Goal: Task Accomplishment & Management: Use online tool/utility

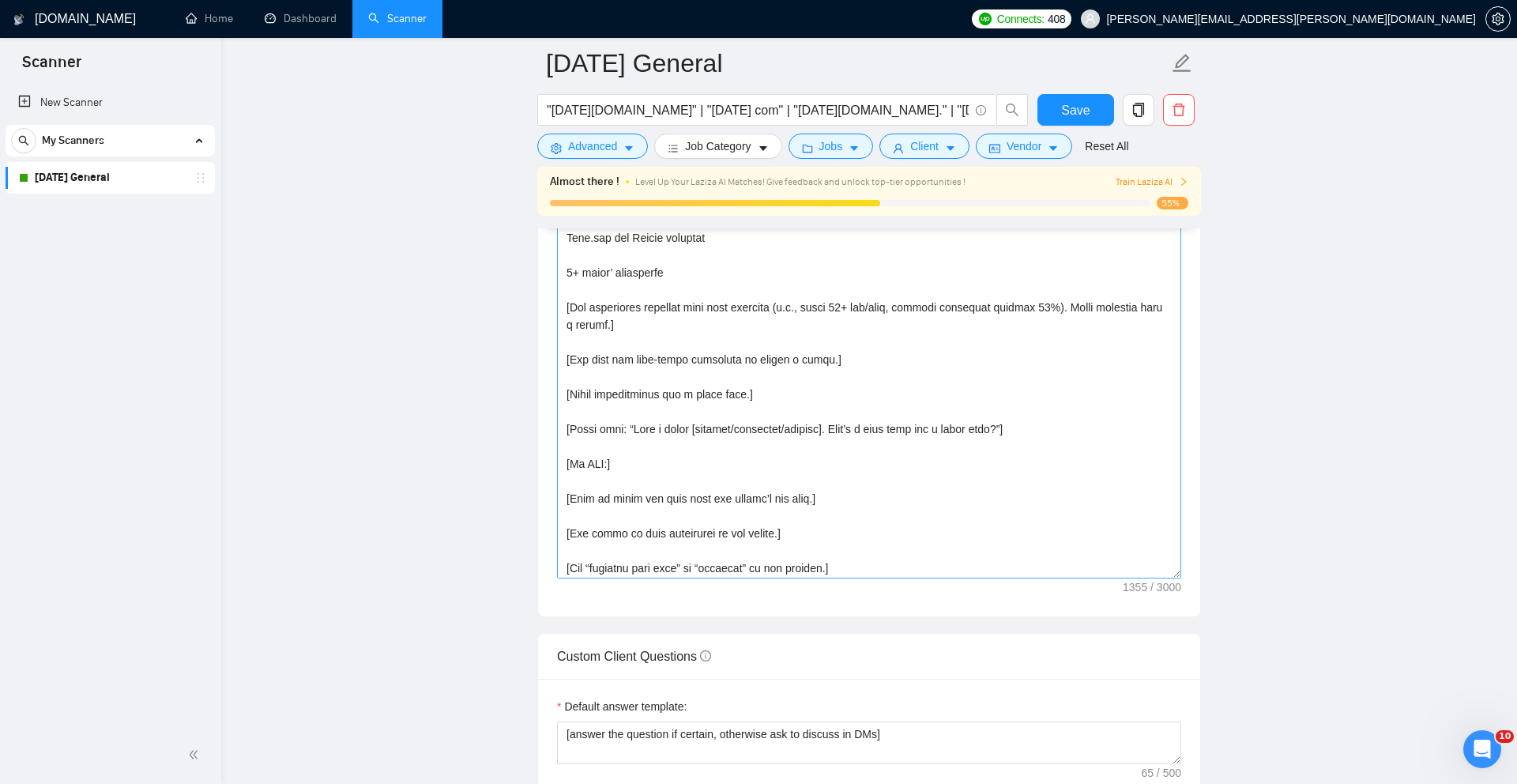
scroll to position [365, 0]
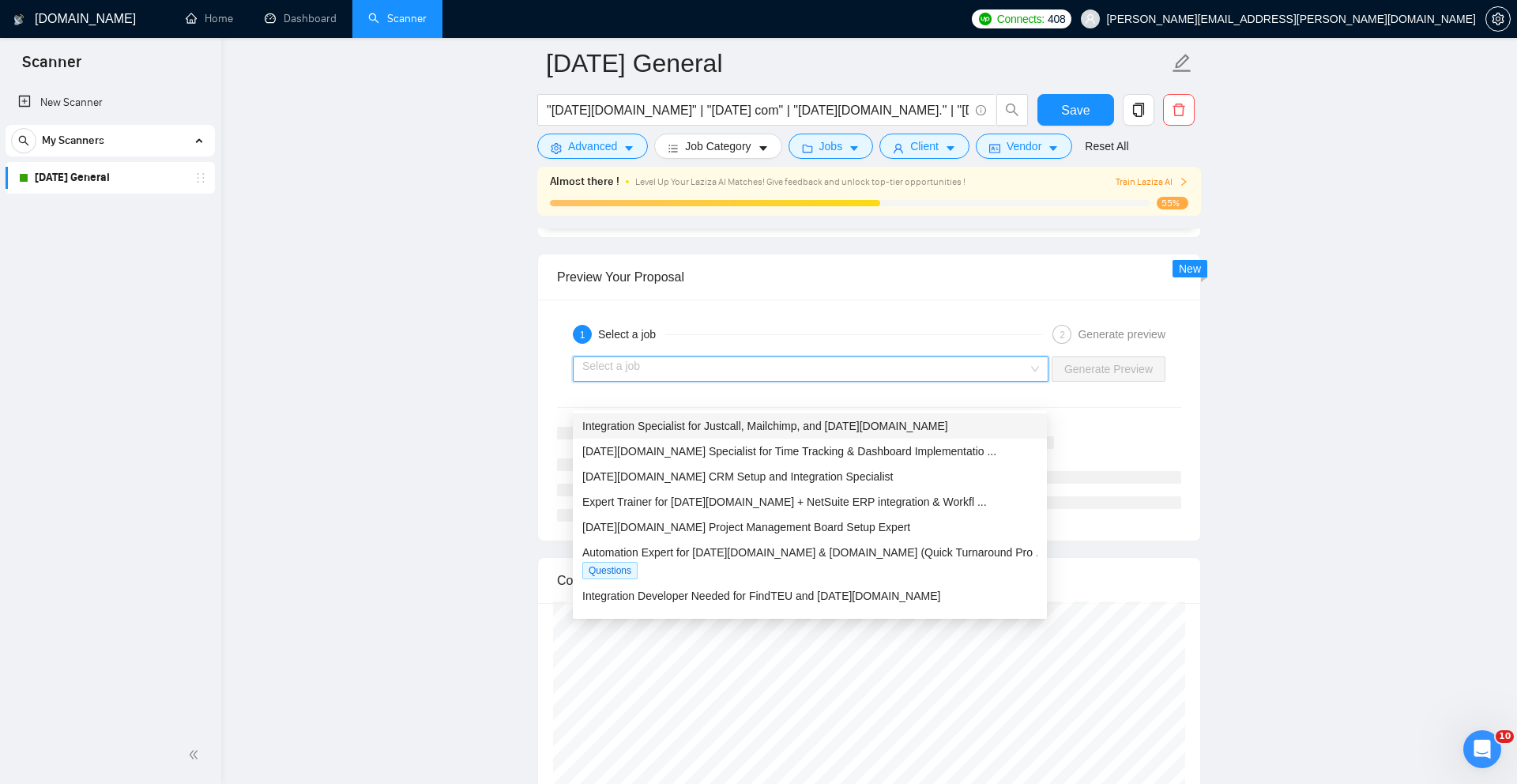
click at [984, 380] on input "search" at bounding box center [805, 368] width 445 height 23
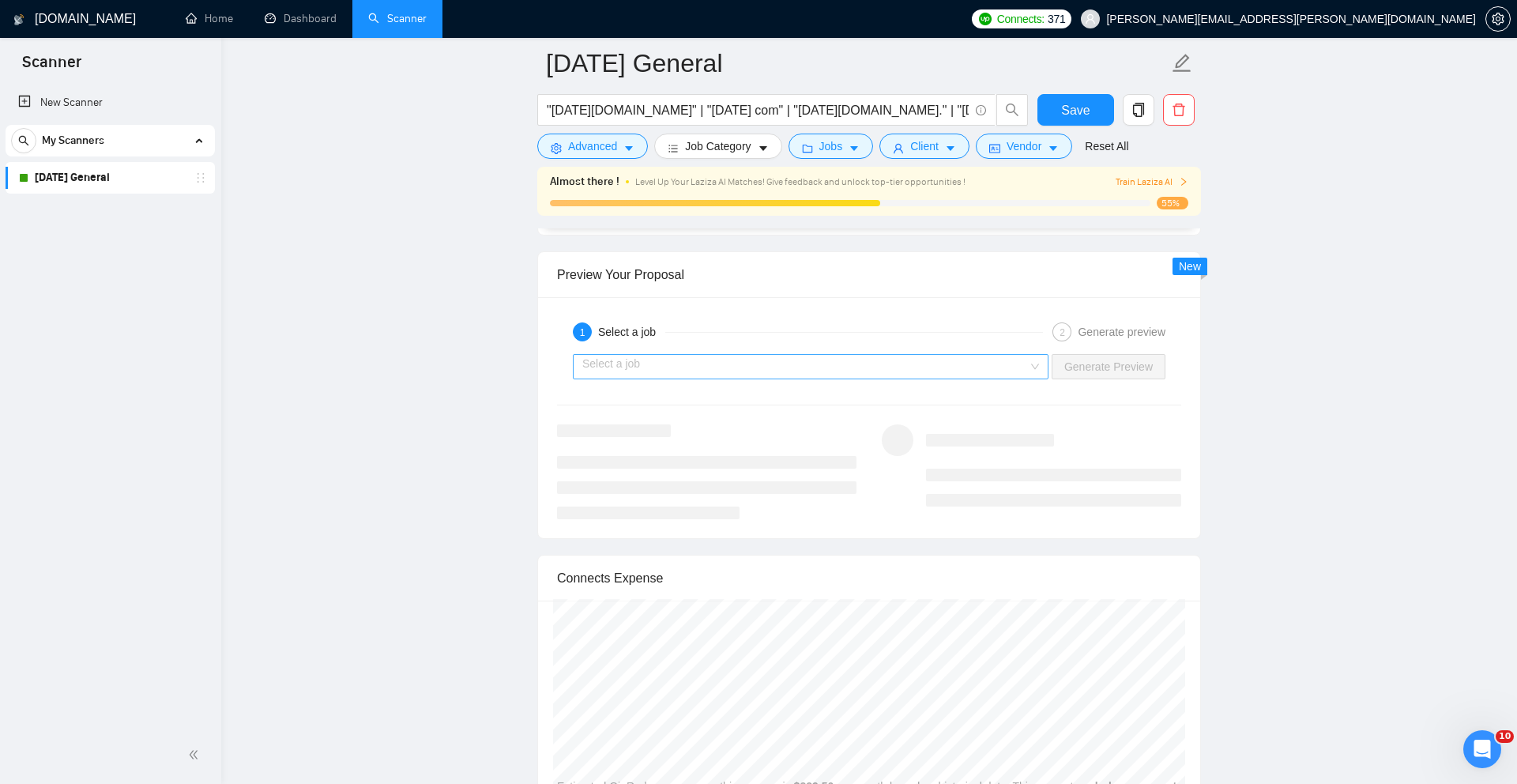
click at [921, 379] on input "search" at bounding box center [805, 366] width 445 height 23
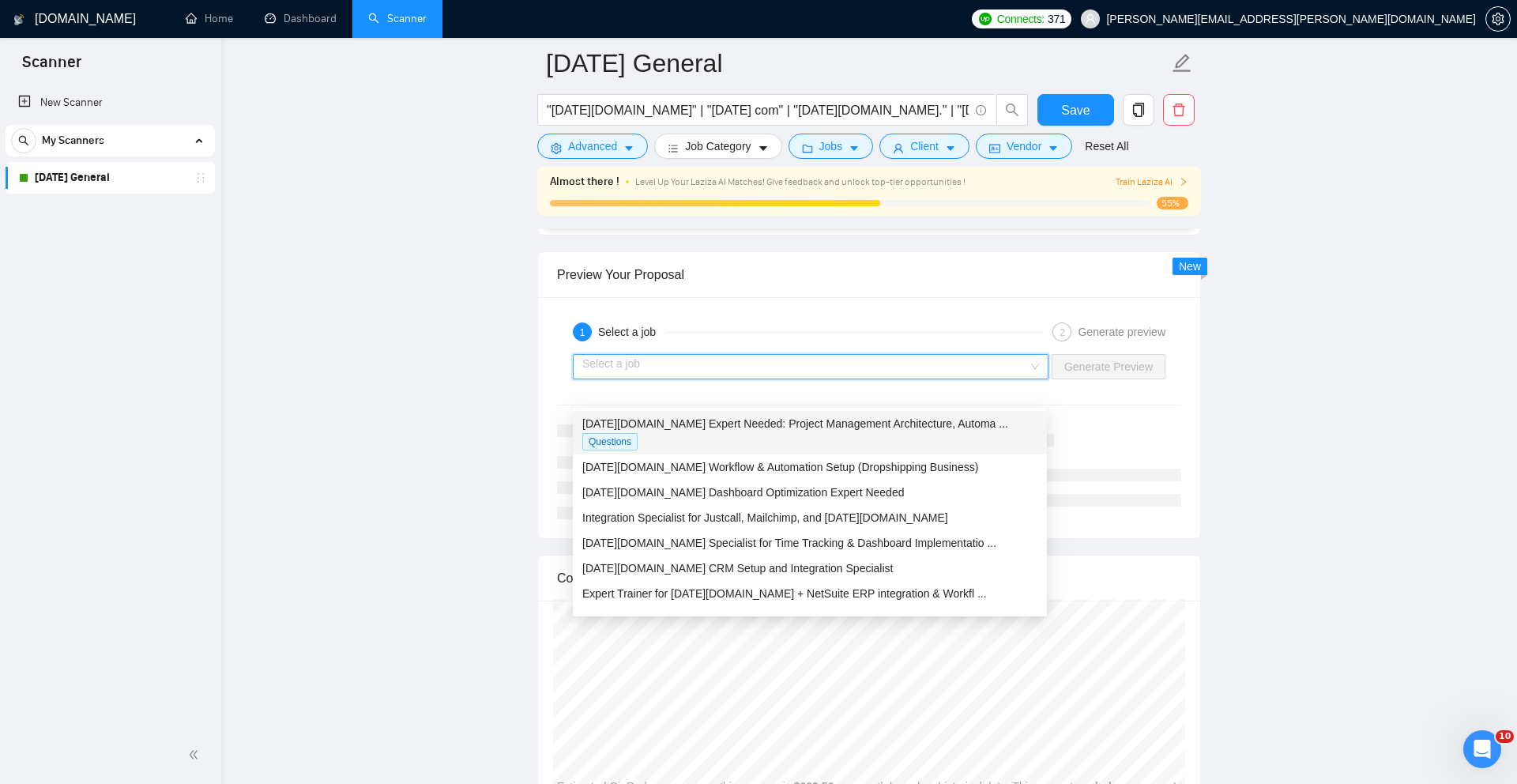
click at [876, 420] on span "Monday.com Expert Needed: Project Management Architecture, Automa ..." at bounding box center [795, 424] width 426 height 13
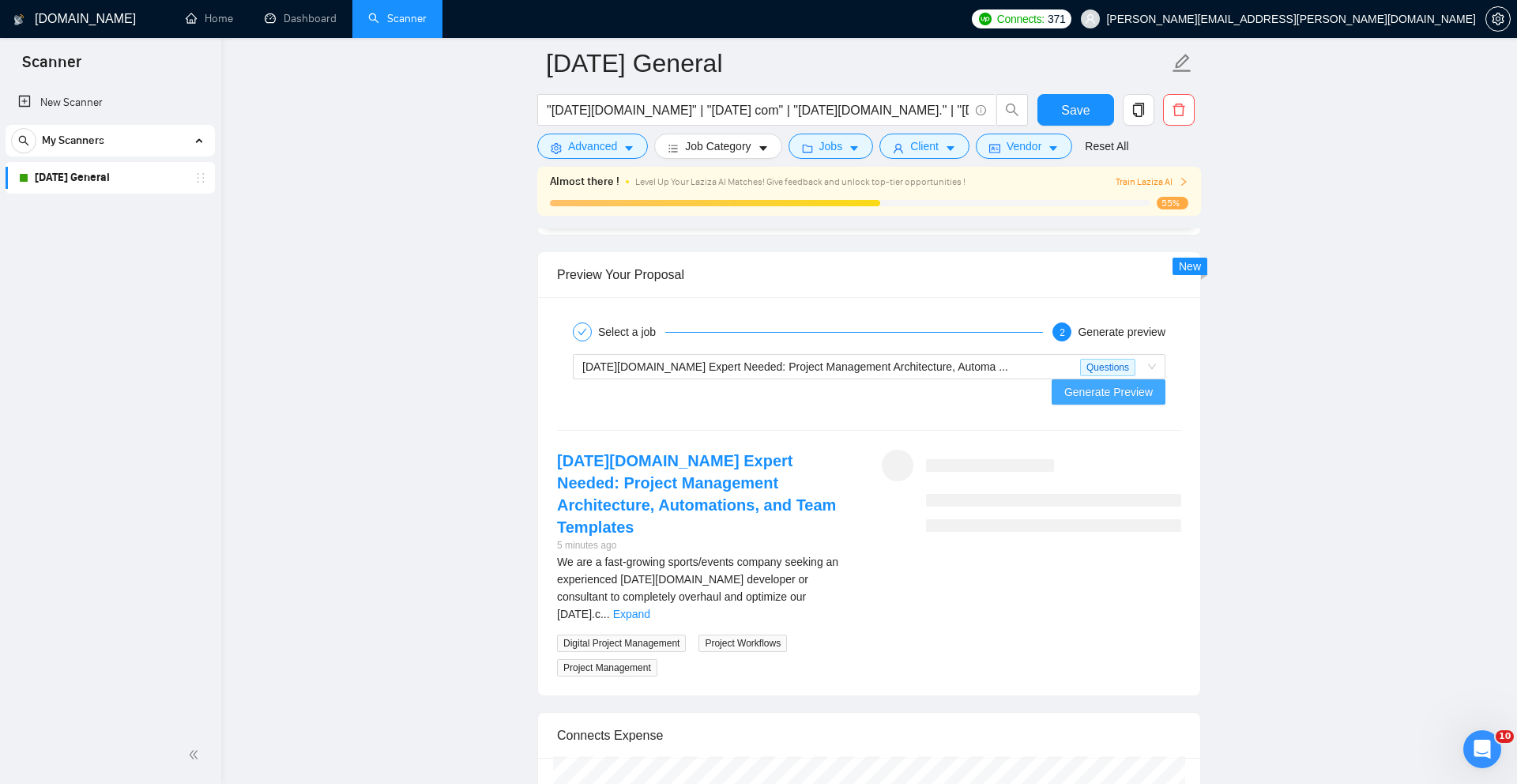
click at [1112, 400] on span "Generate Preview" at bounding box center [1108, 392] width 88 height 17
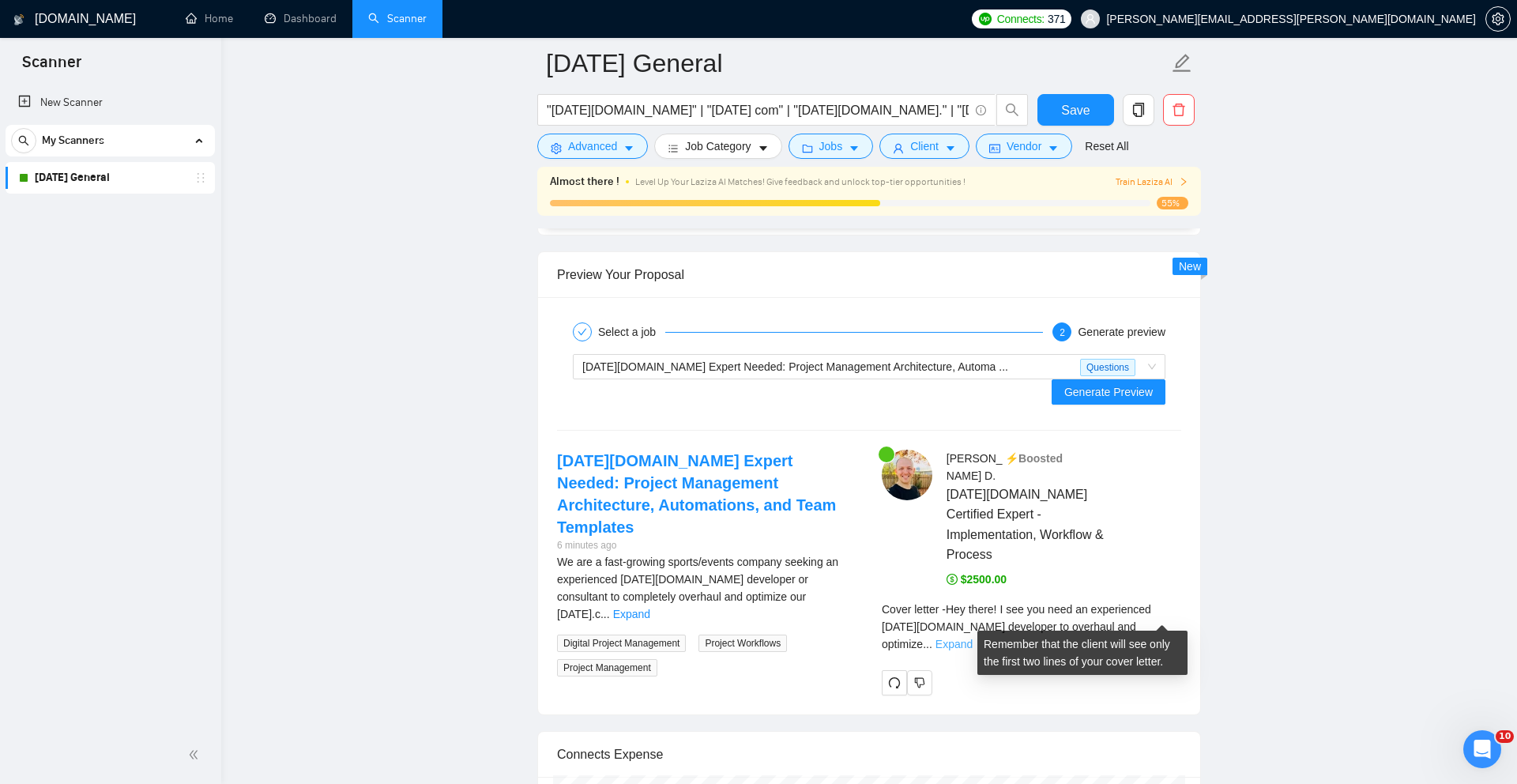
click at [972, 638] on link "Expand" at bounding box center [953, 644] width 37 height 13
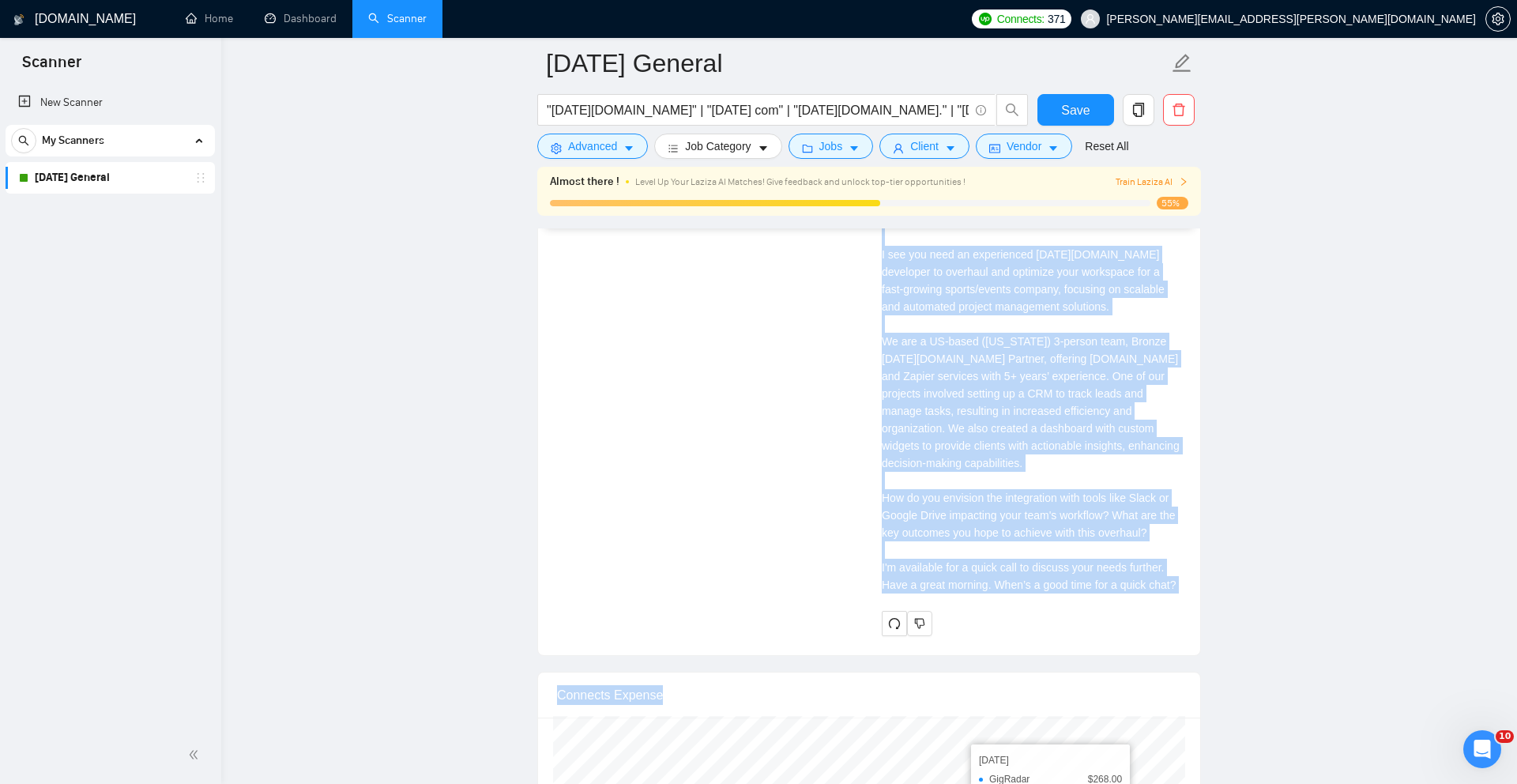
scroll to position [4078, 0]
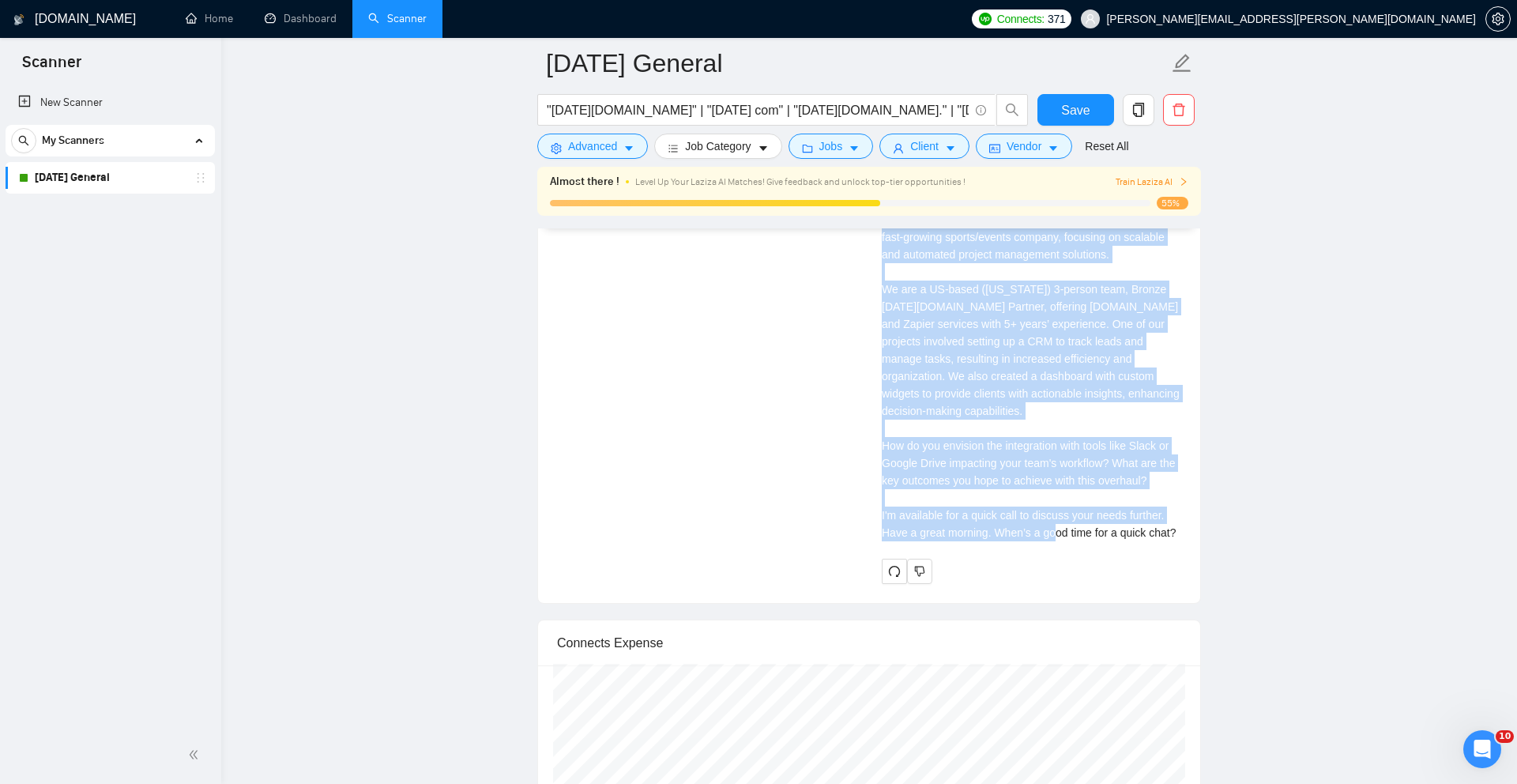
drag, startPoint x: 877, startPoint y: 515, endPoint x: 1085, endPoint y: 481, distance: 210.8
click at [1112, 517] on div "Eric D . ⚡️Boosted Monday.com Certified Expert - Implementation, Workflow & Pro…" at bounding box center [1031, 82] width 325 height 1004
copy div "Hey there! I see you need an experienced Monday.com developer to overhaul and o…"
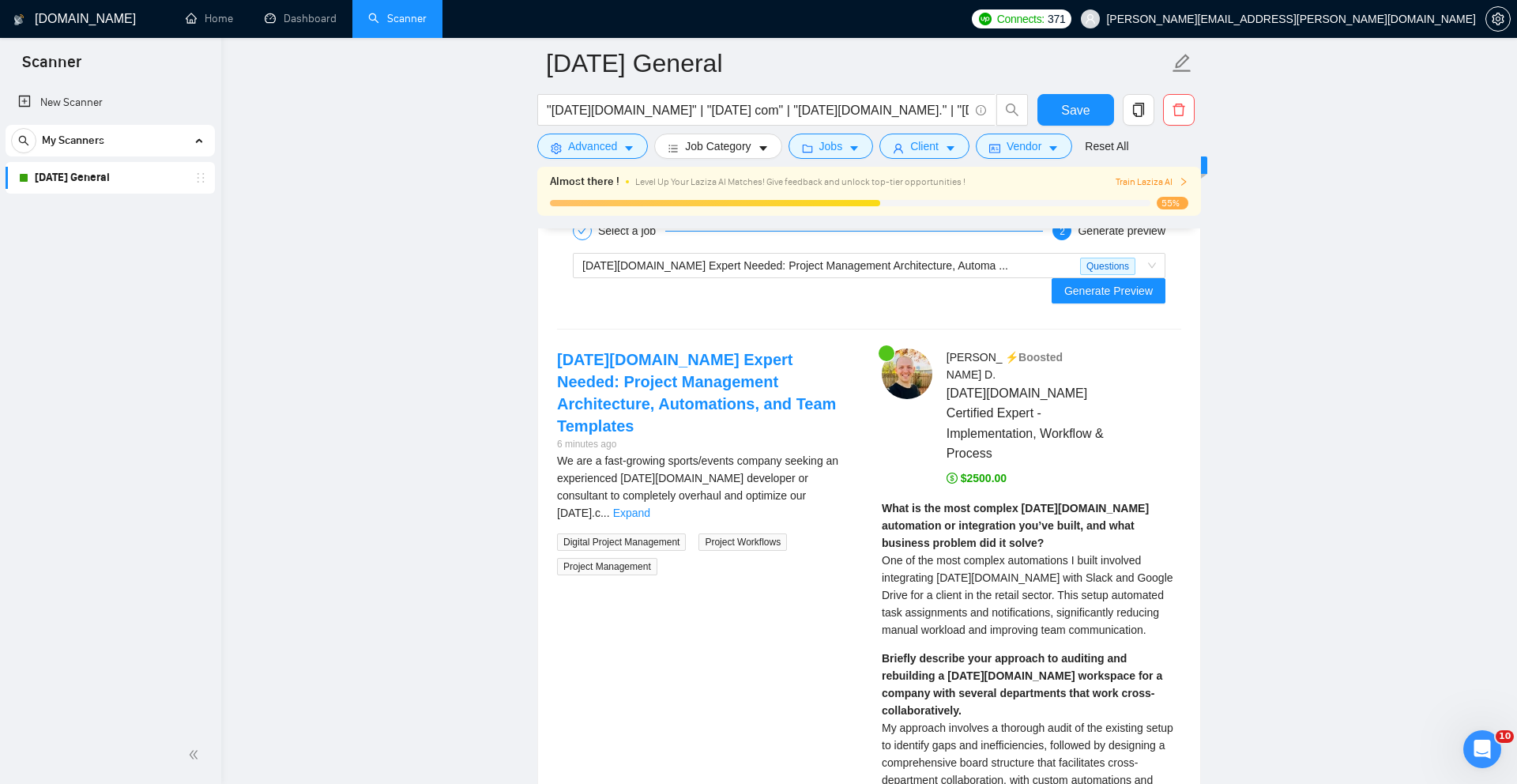
scroll to position [3311, 0]
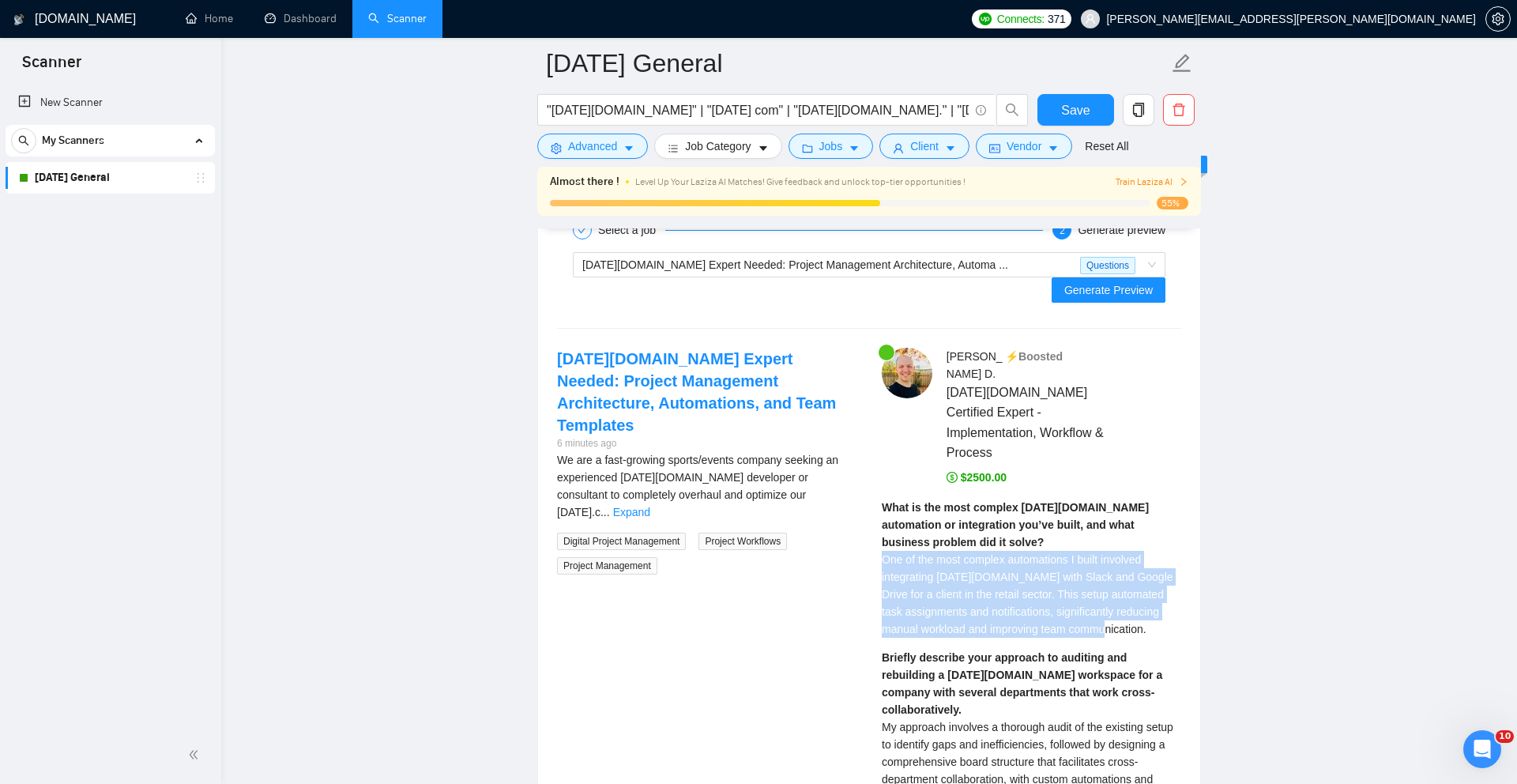
drag, startPoint x: 1147, startPoint y: 614, endPoint x: 875, endPoint y: 551, distance: 279.2
copy span "One of the most complex automations I built involved integrating Monday.com wit…"
